Goal: Task Accomplishment & Management: Manage account settings

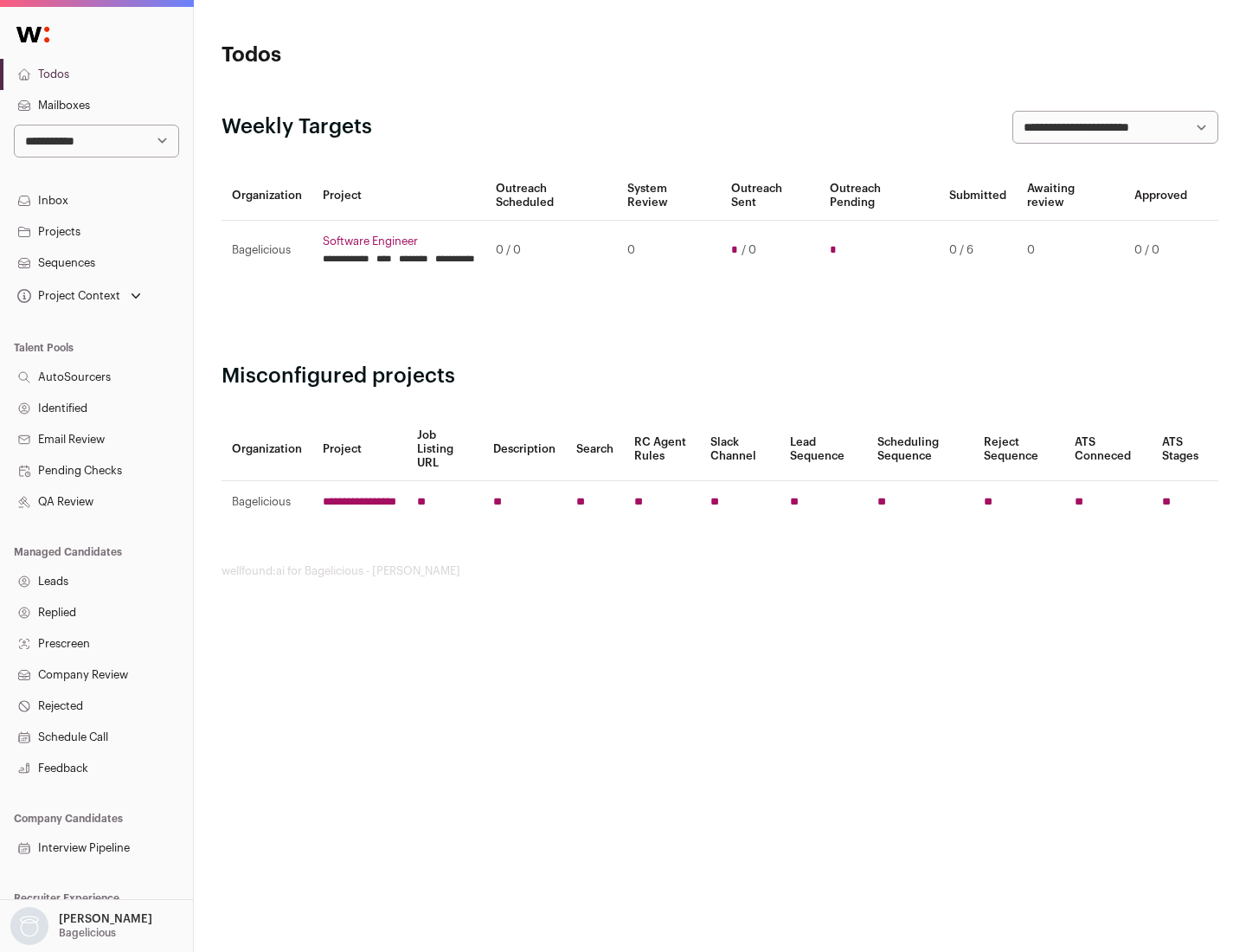
click at [96, 231] on link "Projects" at bounding box center [96, 231] width 193 height 31
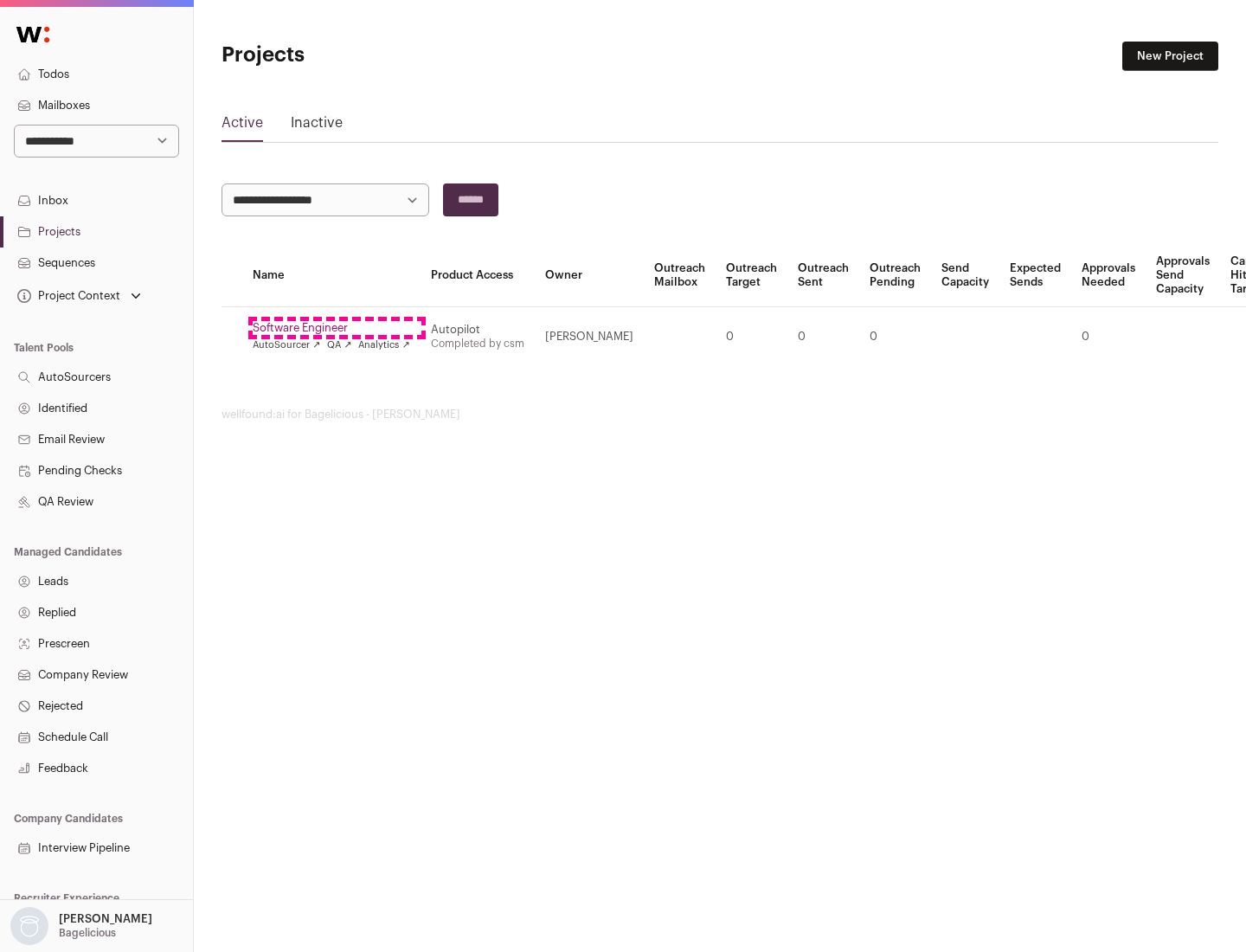
click at [337, 328] on link "Software Engineer" at bounding box center [331, 328] width 157 height 14
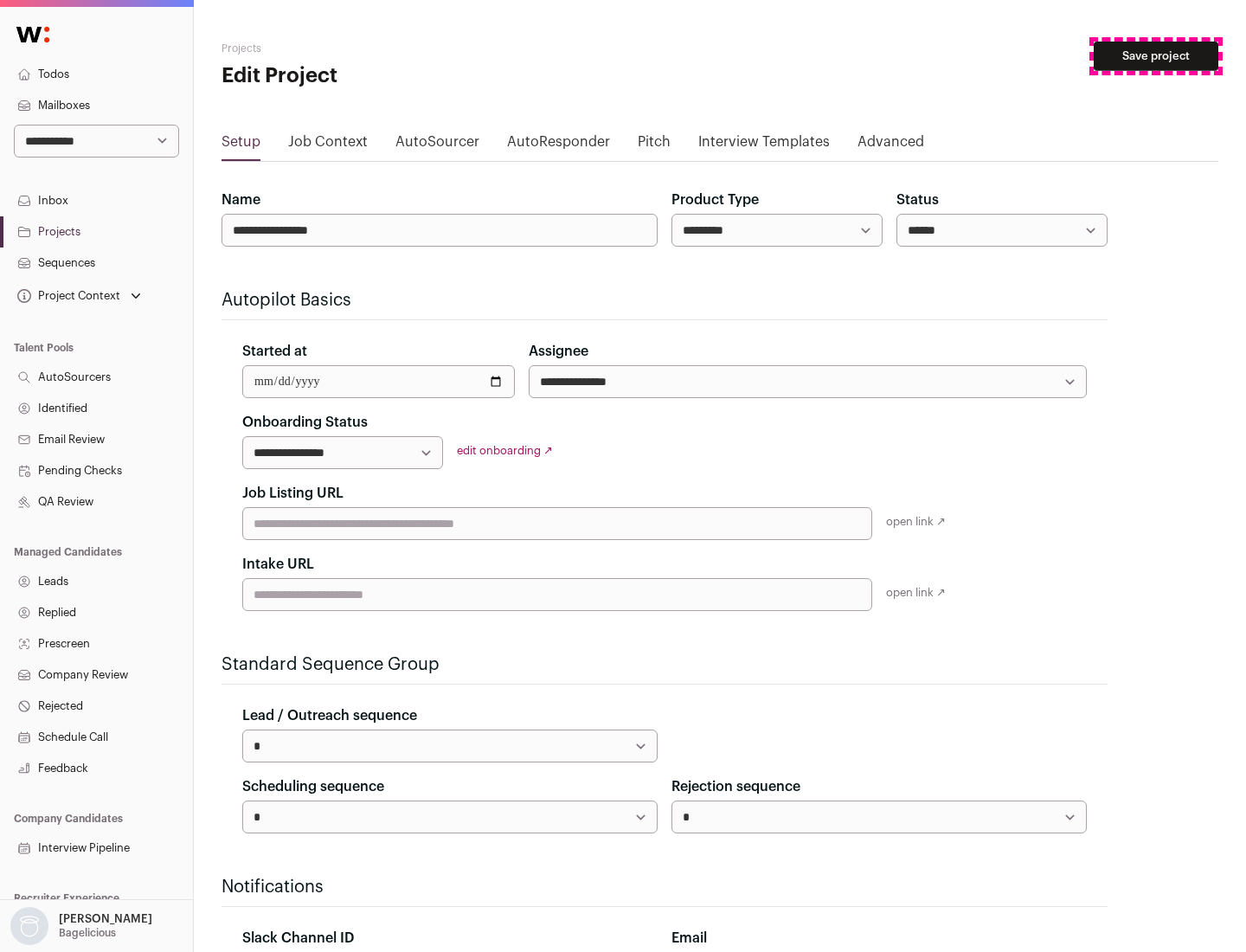
click at [1156, 56] on button "Save project" at bounding box center [1156, 56] width 124 height 29
